Goal: Browse casually

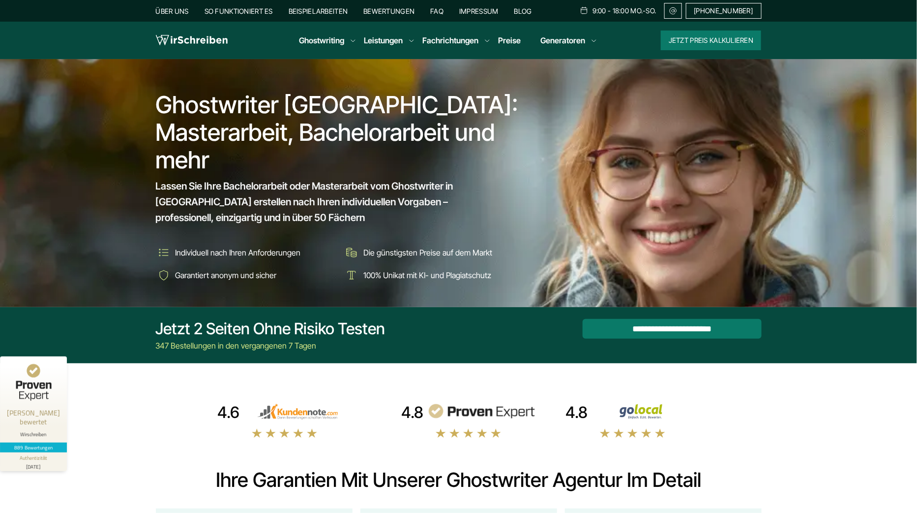
click at [395, 253] on li "Die günstigsten Preise auf dem Markt" at bounding box center [434, 252] width 181 height 16
click at [438, 251] on li "Die günstigsten Preise auf dem Markt" at bounding box center [434, 252] width 181 height 16
copy li "günstigsten Preise"
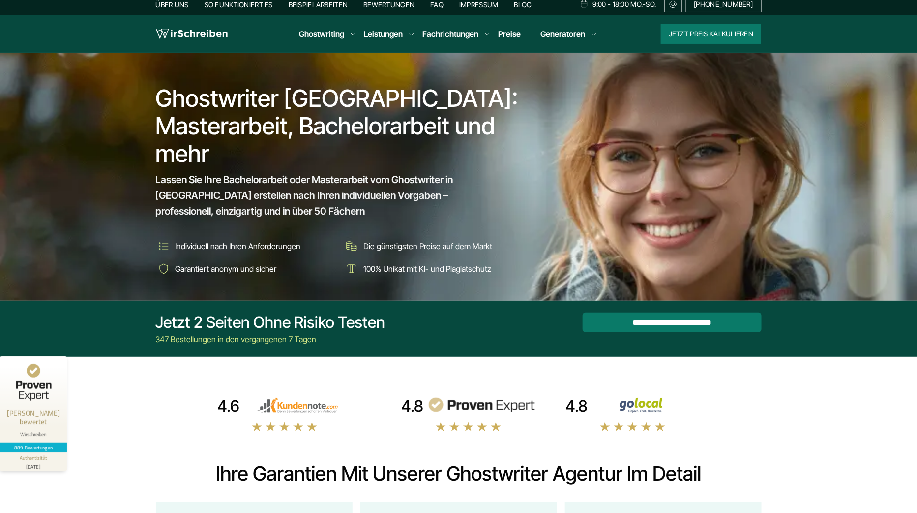
drag, startPoint x: 363, startPoint y: 268, endPoint x: 425, endPoint y: 268, distance: 62.0
click at [425, 268] on li "100% Unikat mit KI- und Plagiatschutz" at bounding box center [434, 269] width 181 height 16
copy li "100% Unikat mit KI"
click at [199, 266] on li "Garantiert anonym und sicher" at bounding box center [246, 269] width 181 height 16
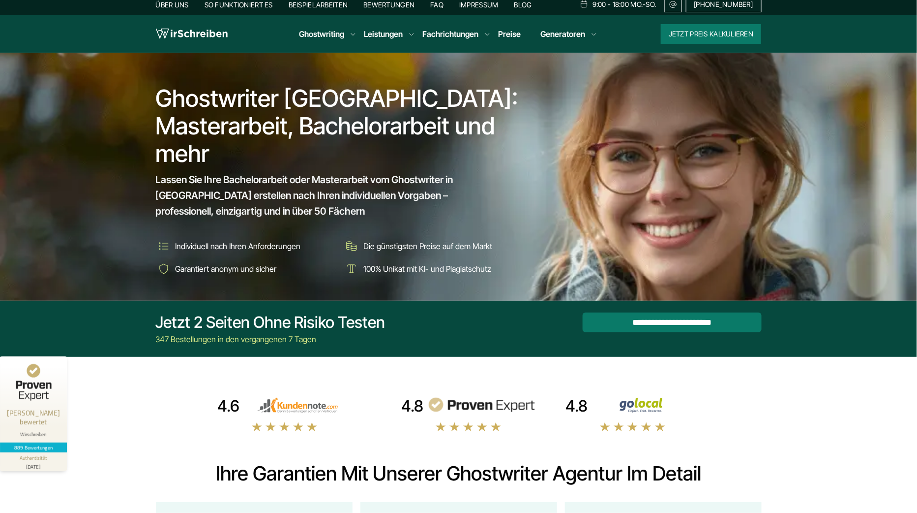
click at [232, 266] on li "Garantiert anonym und sicher" at bounding box center [246, 269] width 181 height 16
copy li "Garantiert anonym"
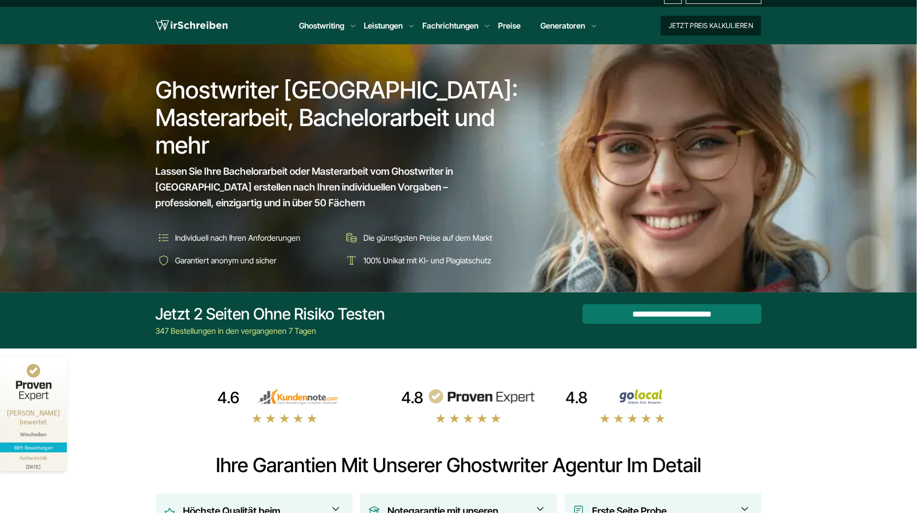
scroll to position [0, 0]
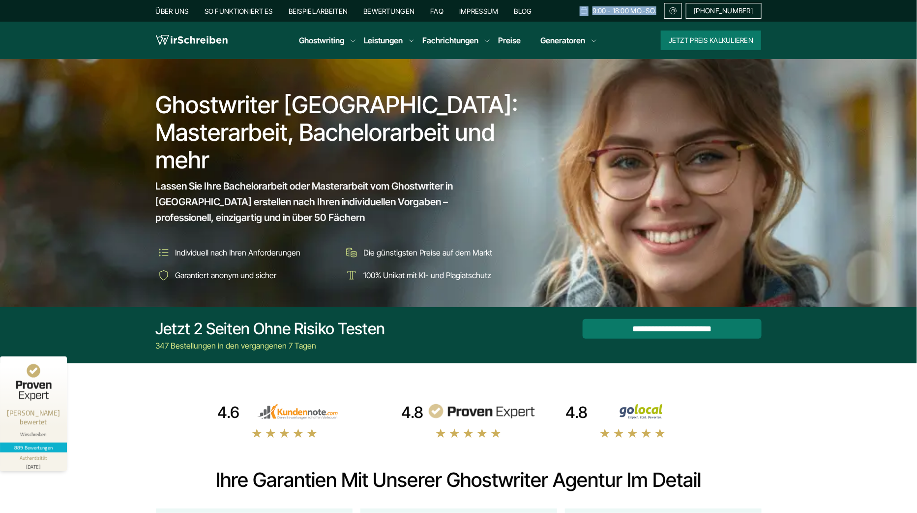
drag, startPoint x: 592, startPoint y: 9, endPoint x: 664, endPoint y: 9, distance: 72.3
click at [664, 9] on div "9:00 - 18:00 Mo.-So." at bounding box center [622, 11] width 85 height 16
copy div "9:00 - 18:00 Mo.-So."
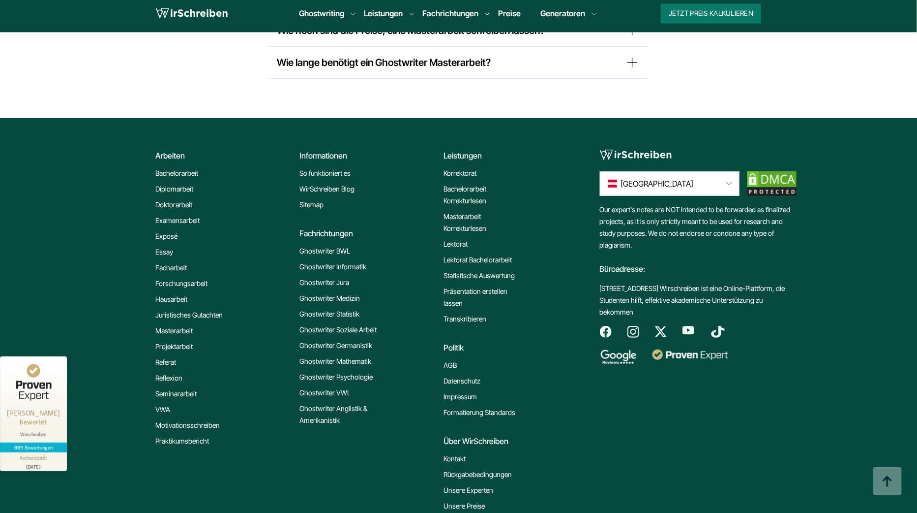
scroll to position [8238, 0]
